Goal: Navigation & Orientation: Find specific page/section

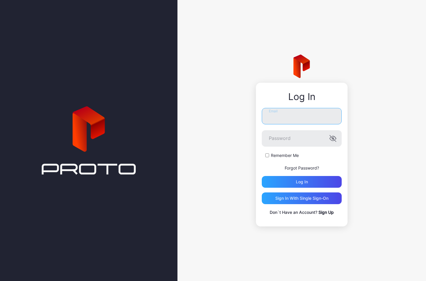
type input "**********"
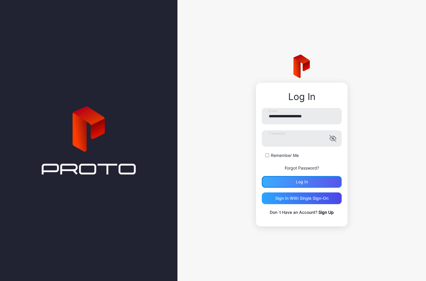
click at [293, 183] on div "Log in" at bounding box center [301, 182] width 80 height 12
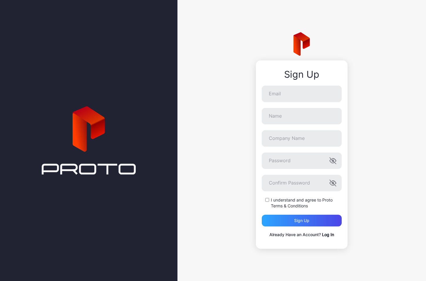
click at [326, 235] on link "Log In" at bounding box center [328, 234] width 12 height 5
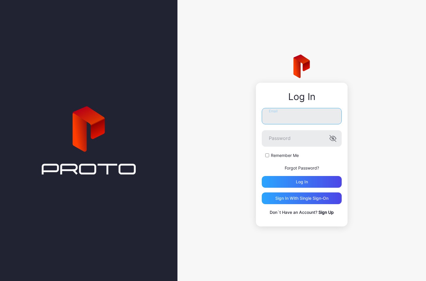
type input "**********"
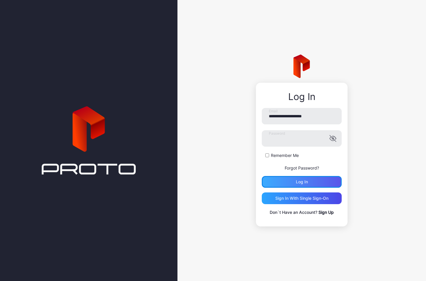
click at [301, 185] on div "Log in" at bounding box center [301, 182] width 80 height 12
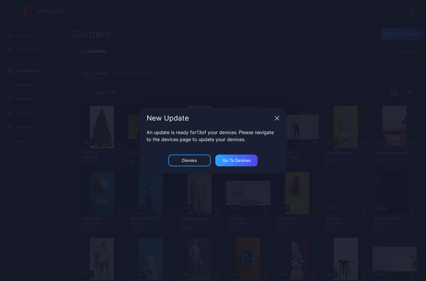
click at [276, 118] on icon "button" at bounding box center [277, 119] width 4 height 4
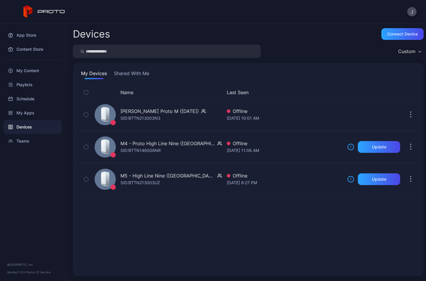
click at [129, 76] on button "Shared With Me" at bounding box center [132, 74] width 38 height 9
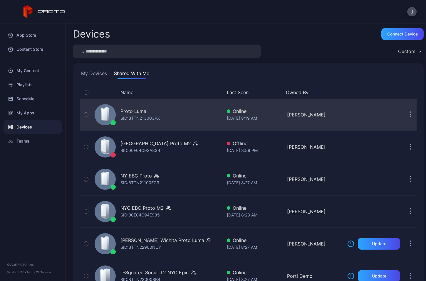
click at [136, 110] on div "Proto Luma" at bounding box center [133, 111] width 26 height 7
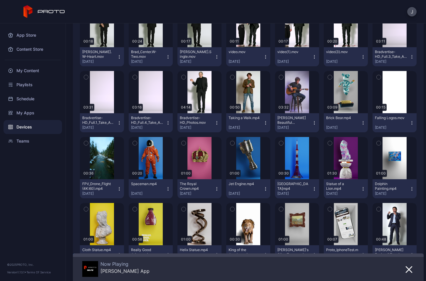
scroll to position [278, 0]
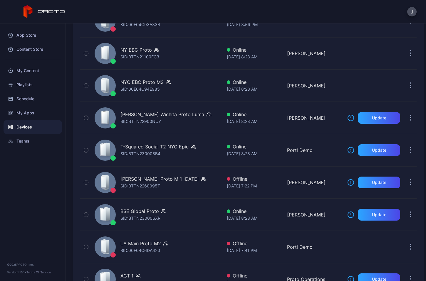
scroll to position [125, 0]
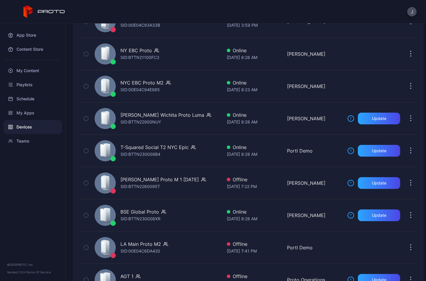
click at [141, 109] on div "[PERSON_NAME] Wichita Proto [PERSON_NAME]: BTTN22900NUY" at bounding box center [157, 118] width 130 height 29
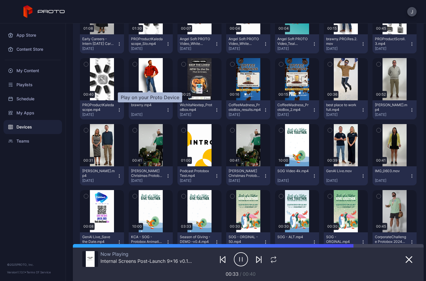
scroll to position [357, 0]
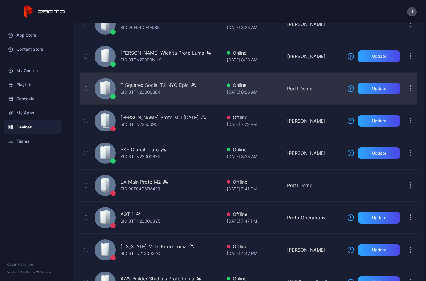
scroll to position [188, 0]
click at [152, 87] on div "T-Squared Social T2 NYC Epic" at bounding box center [154, 84] width 68 height 7
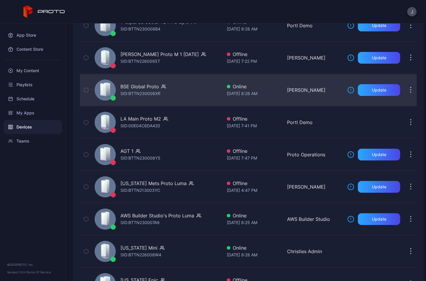
scroll to position [251, 0]
click at [136, 86] on div "BSE Global Proto" at bounding box center [139, 86] width 38 height 7
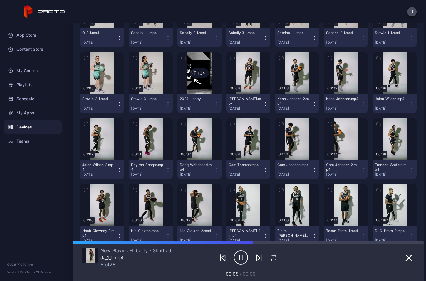
scroll to position [420, 0]
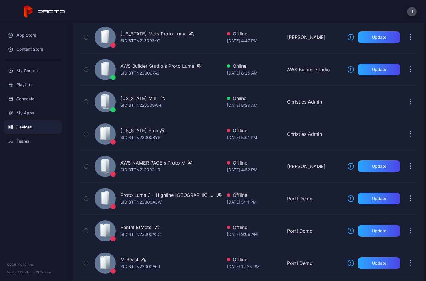
scroll to position [398, 0]
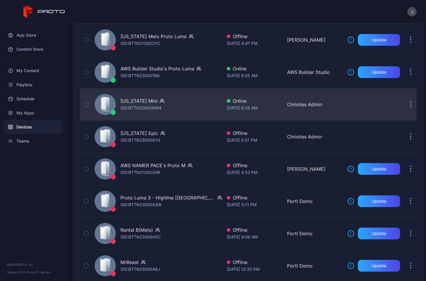
click at [131, 103] on div "[US_STATE] Mini" at bounding box center [138, 100] width 37 height 7
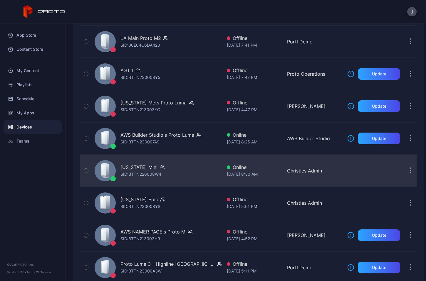
scroll to position [330, 0]
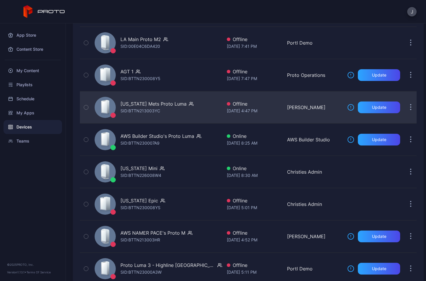
click at [143, 104] on div "[US_STATE] Mets Proto Luma" at bounding box center [153, 103] width 66 height 7
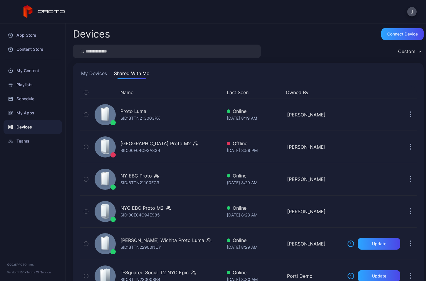
click at [88, 73] on button "My Devices" at bounding box center [94, 74] width 28 height 9
